Goal: Information Seeking & Learning: Learn about a topic

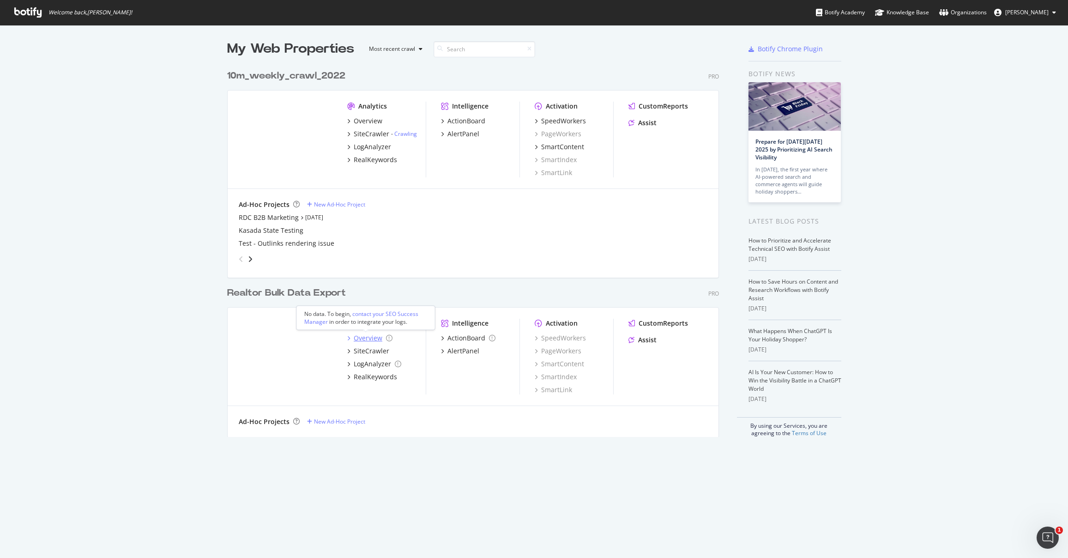
click at [361, 336] on div "Overview" at bounding box center [368, 337] width 29 height 9
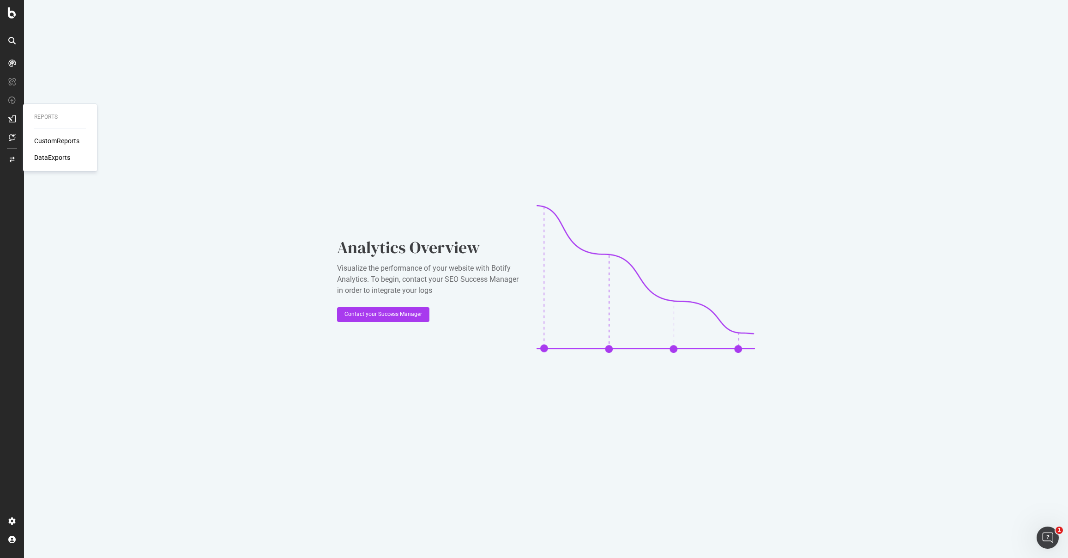
click at [48, 144] on div "CustomReports" at bounding box center [56, 140] width 45 height 9
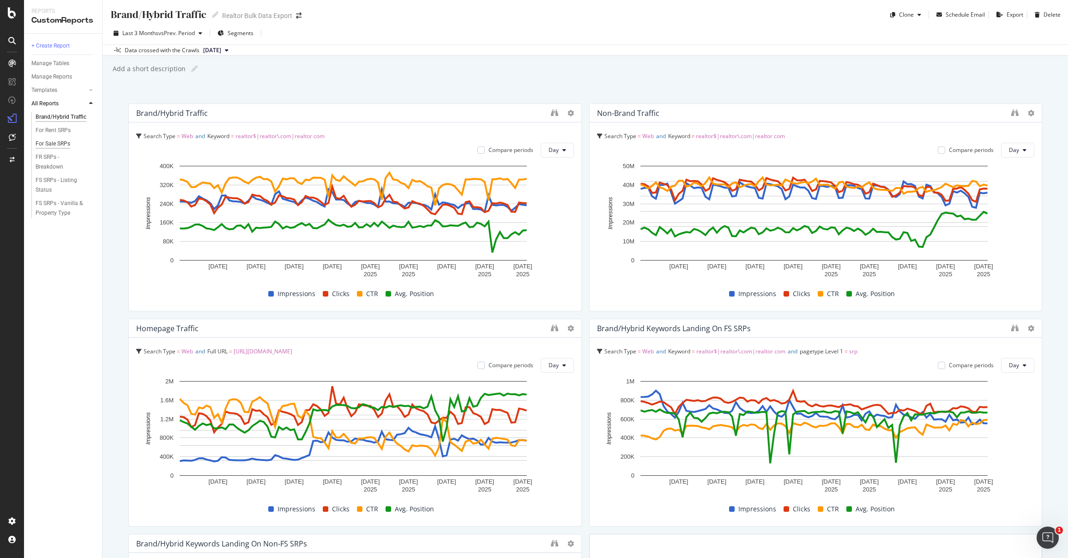
click at [47, 143] on div "For Sale SRPs" at bounding box center [53, 144] width 35 height 10
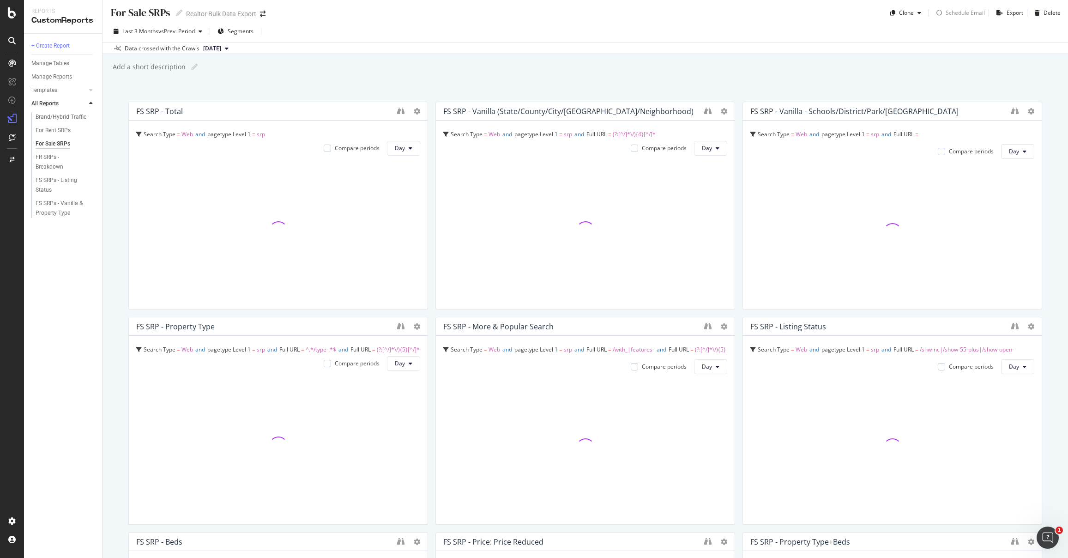
scroll to position [4, 0]
click at [563, 39] on div "Last 3 Months vs Prev. Period Segments" at bounding box center [584, 31] width 965 height 18
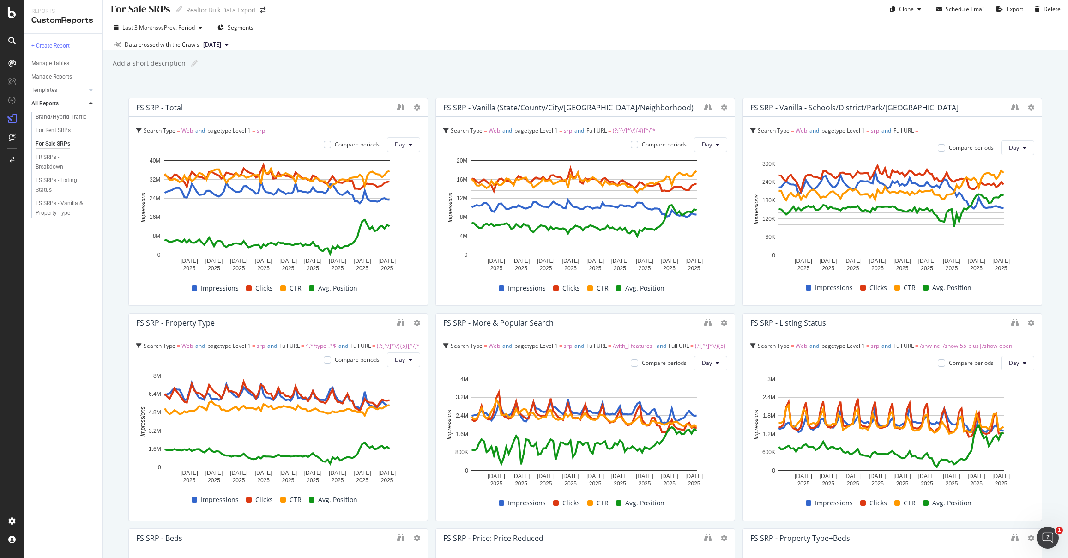
scroll to position [7, 0]
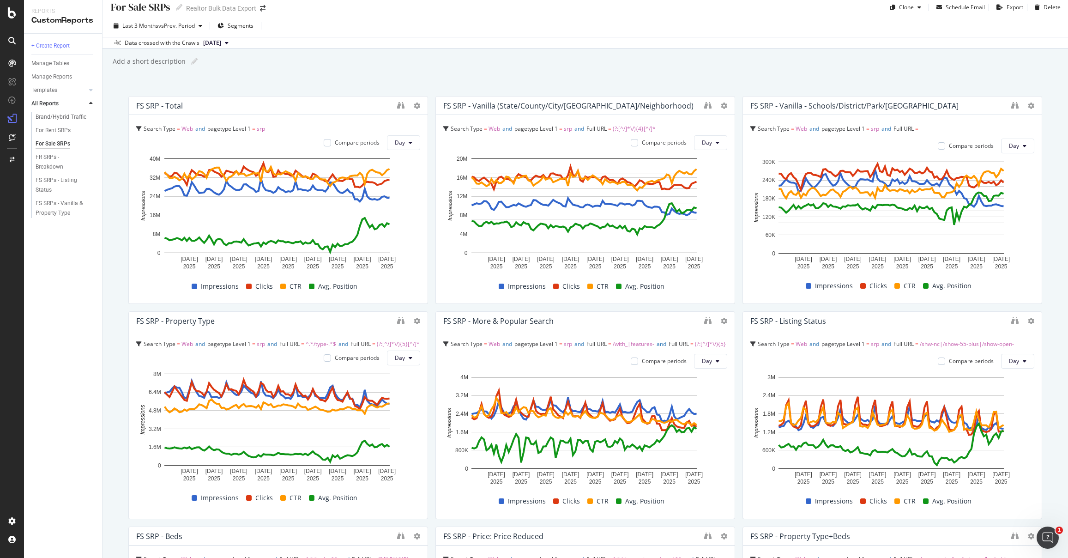
click at [591, 38] on div "Data crossed with the Crawls [DATE]" at bounding box center [584, 42] width 965 height 11
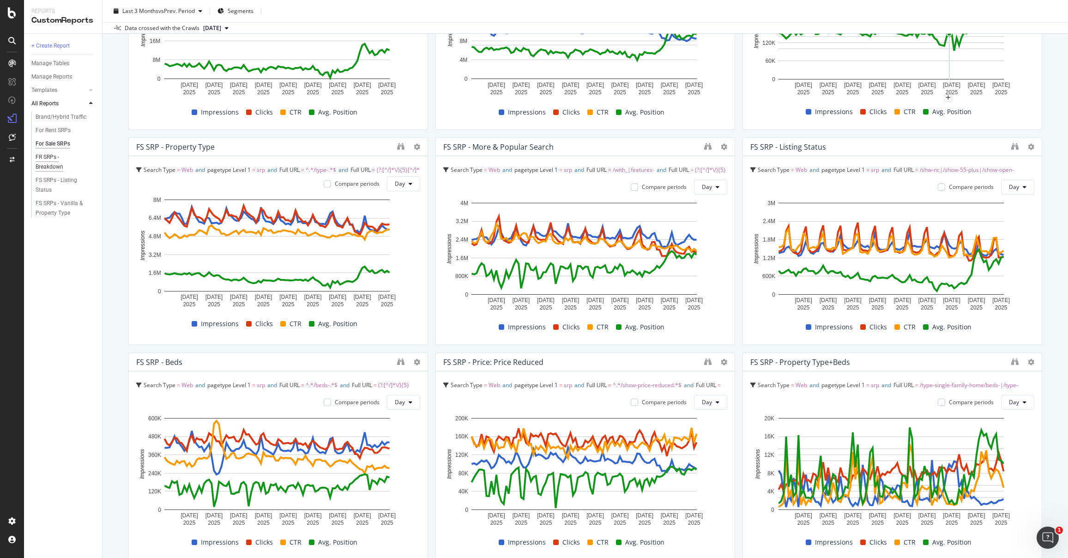
click at [44, 159] on div "FR SRPs - Breakdown" at bounding box center [61, 161] width 51 height 19
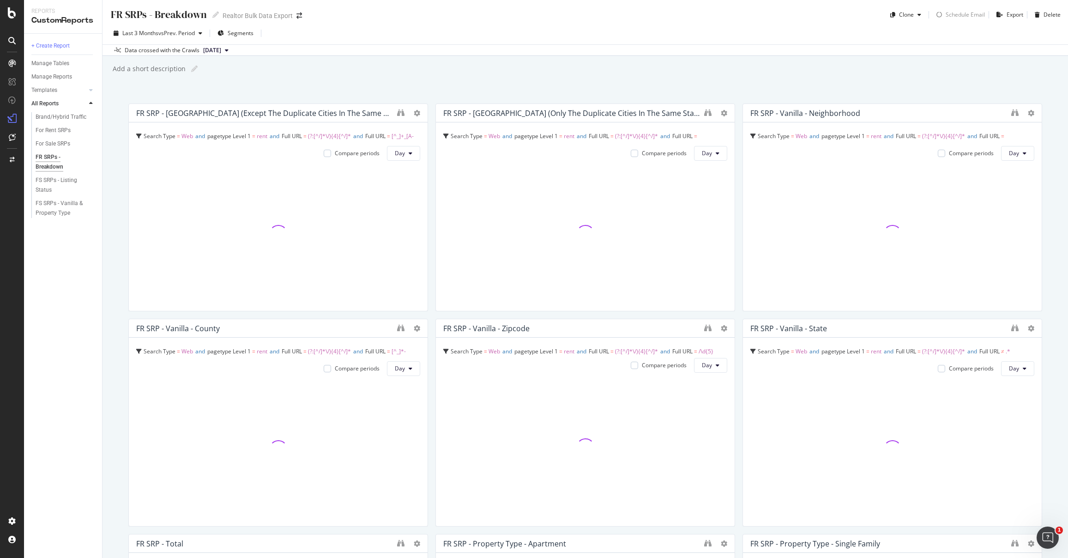
click at [611, 79] on div "FR SRPs - Breakdown FR SRPs - Breakdown Realtor Bulk Data Export Clone Schedule…" at bounding box center [584, 279] width 965 height 558
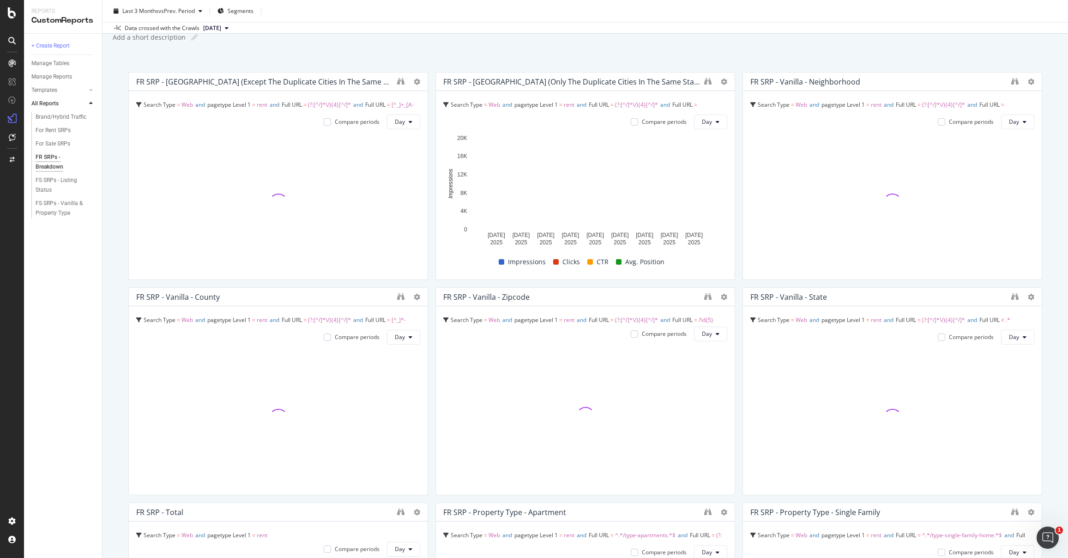
scroll to position [33, 0]
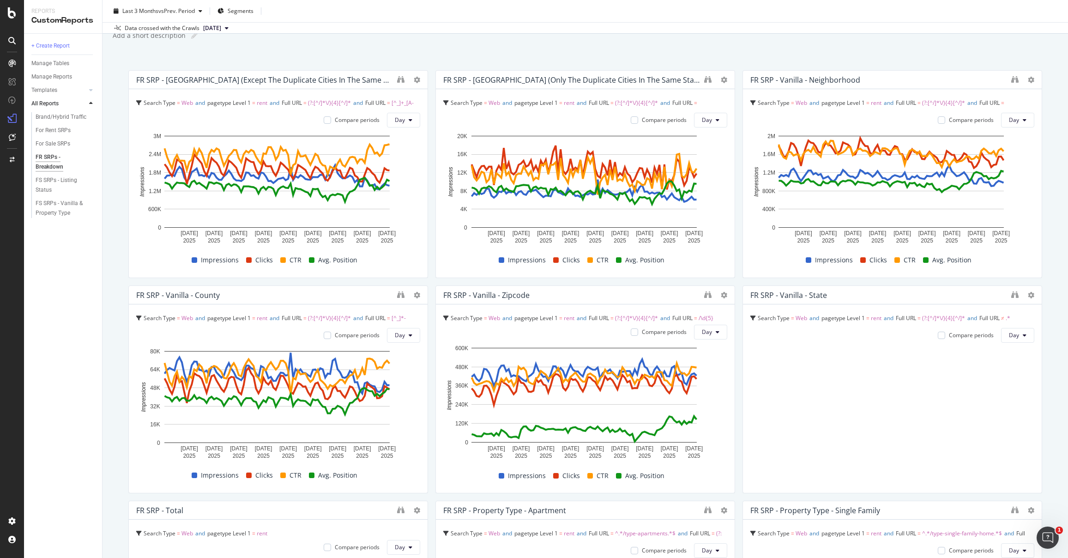
click at [671, 51] on div "FR SRPs - Breakdown FR SRPs - Breakdown Realtor Bulk Data Export Clone Schedule…" at bounding box center [584, 279] width 965 height 558
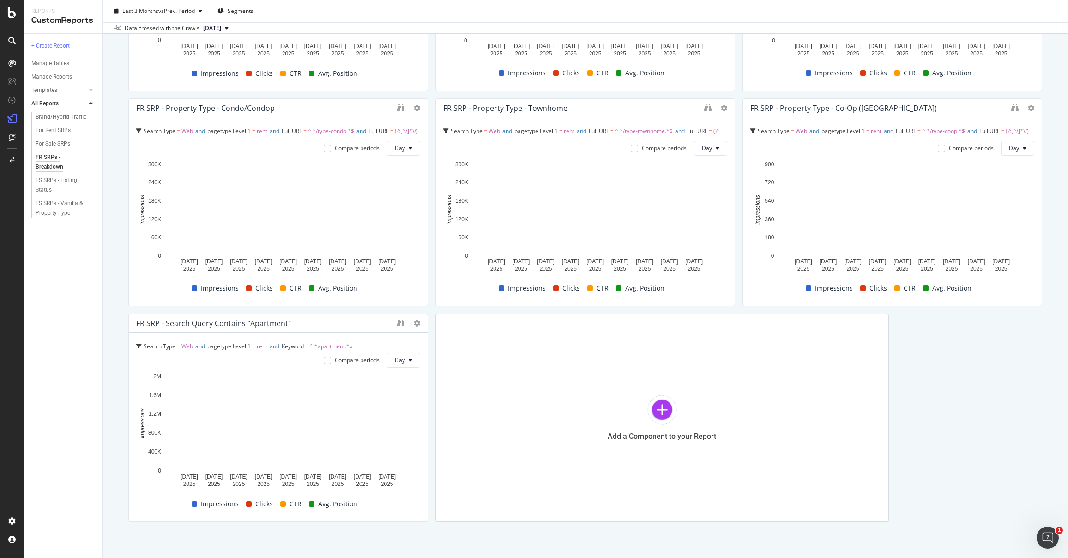
scroll to position [651, 0]
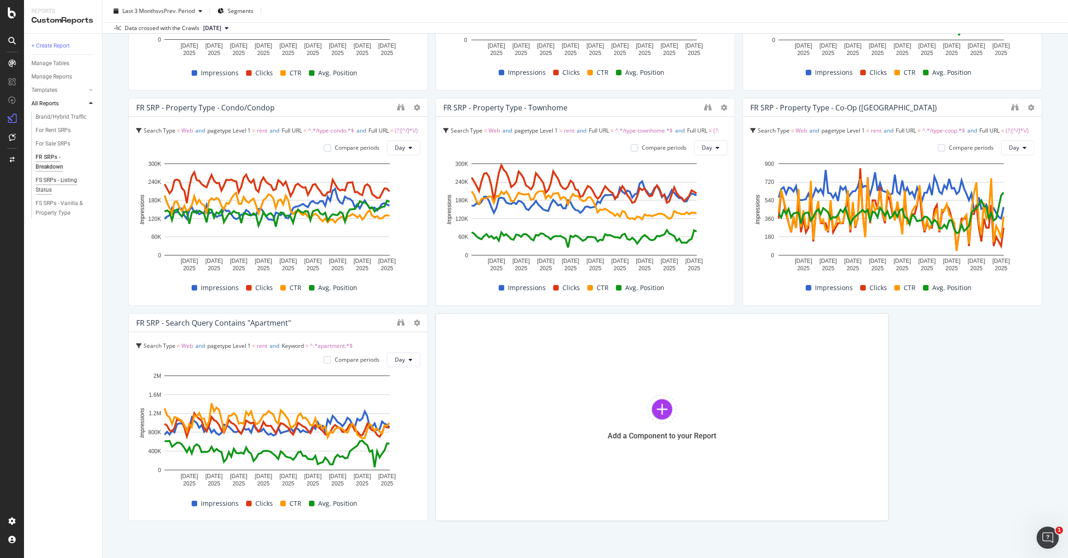
click at [43, 186] on div "FS SRPs - Listing Status" at bounding box center [62, 184] width 52 height 19
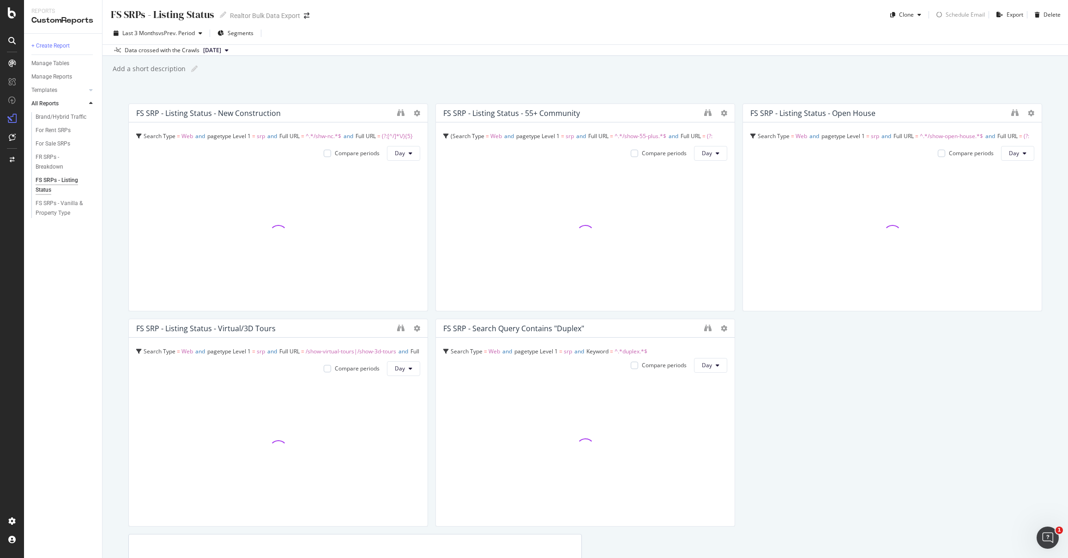
click at [84, 322] on div "+ Create Report Manage Tables Manage Reports Templates AI Bots in Search Busine…" at bounding box center [63, 296] width 78 height 524
click at [78, 319] on div "+ Create Report Manage Tables Manage Reports Templates AI Bots in Search Busine…" at bounding box center [63, 296] width 78 height 524
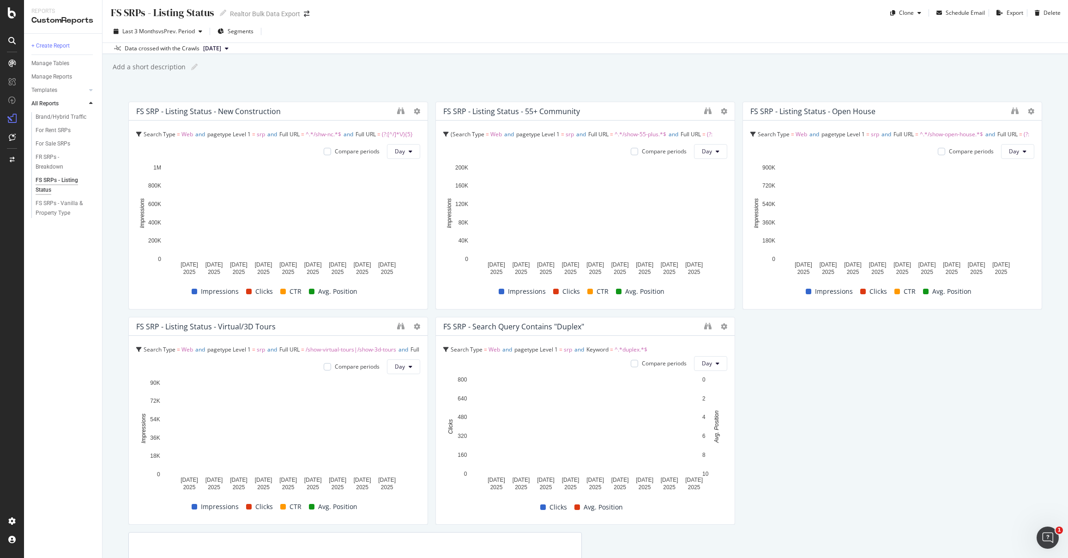
scroll to position [4, 0]
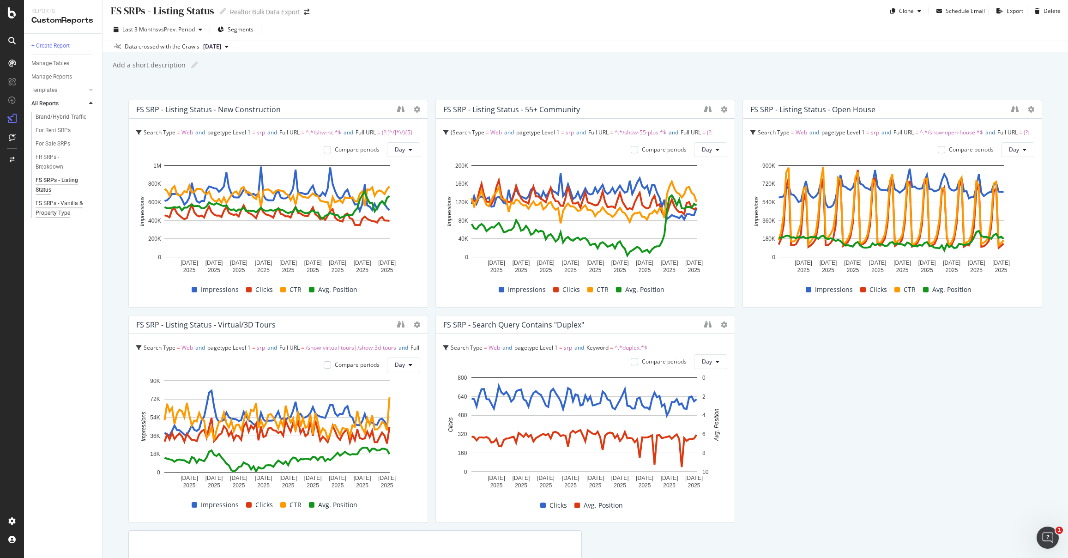
click at [66, 201] on div "FS SRPs - Vanilla & Property Type" at bounding box center [63, 207] width 54 height 19
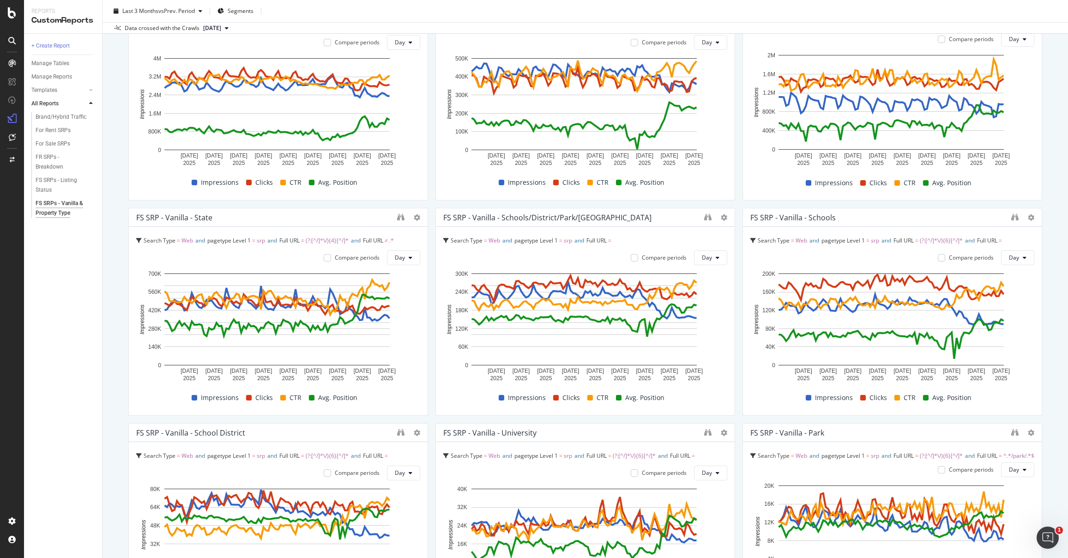
scroll to position [499, 0]
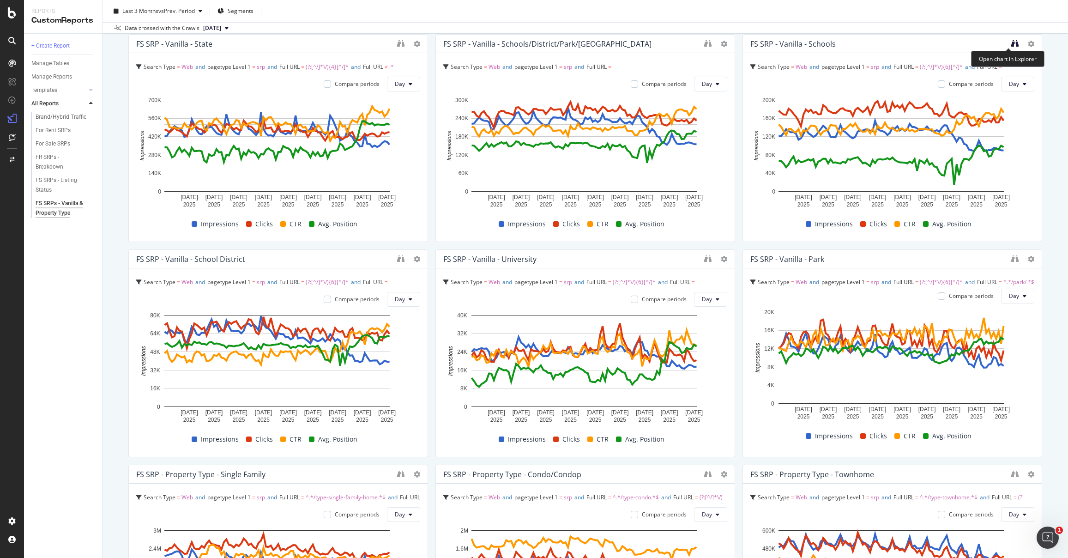
click at [1011, 44] on icon "binoculars" at bounding box center [1014, 43] width 7 height 7
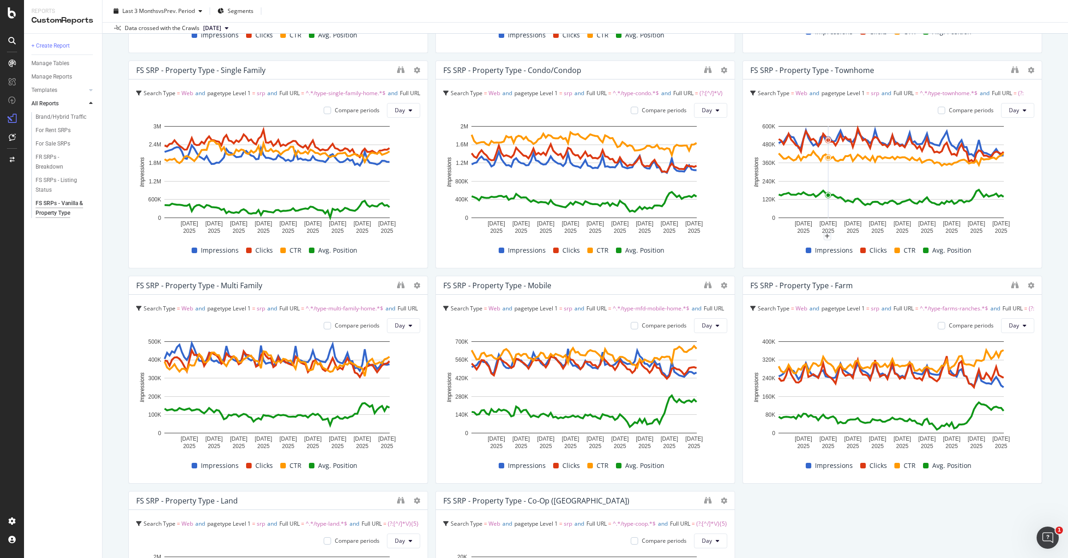
scroll to position [909, 0]
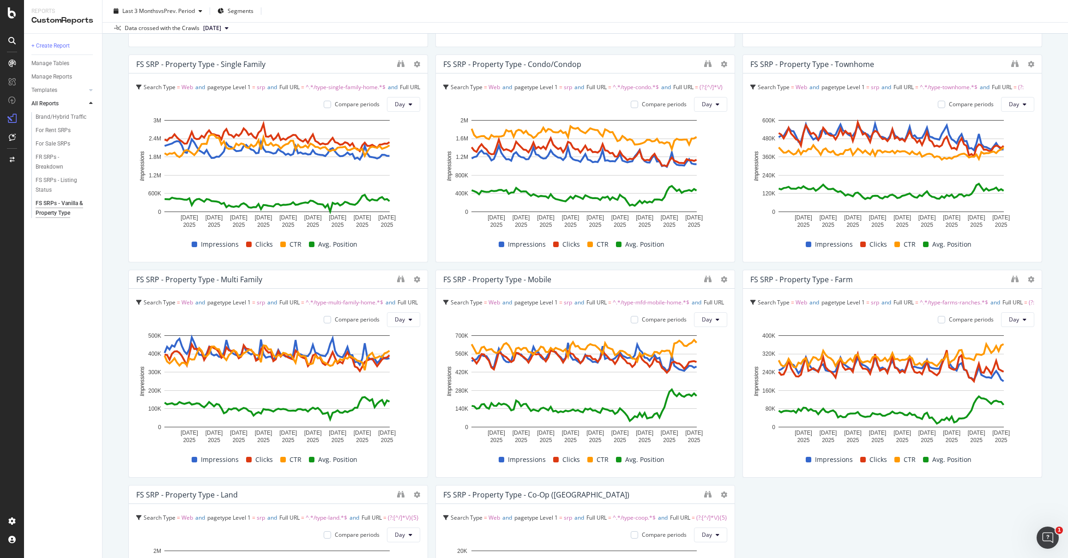
click at [1051, 222] on div "FS SRPs - Vanilla & Property Type FS SRPs - Vanilla & Property Type Realtor Bul…" at bounding box center [584, 279] width 965 height 558
click at [1049, 228] on div "FS SRPs - Vanilla & Property Type FS SRPs - Vanilla & Property Type Realtor Bul…" at bounding box center [584, 279] width 965 height 558
